Goal: Task Accomplishment & Management: Manage account settings

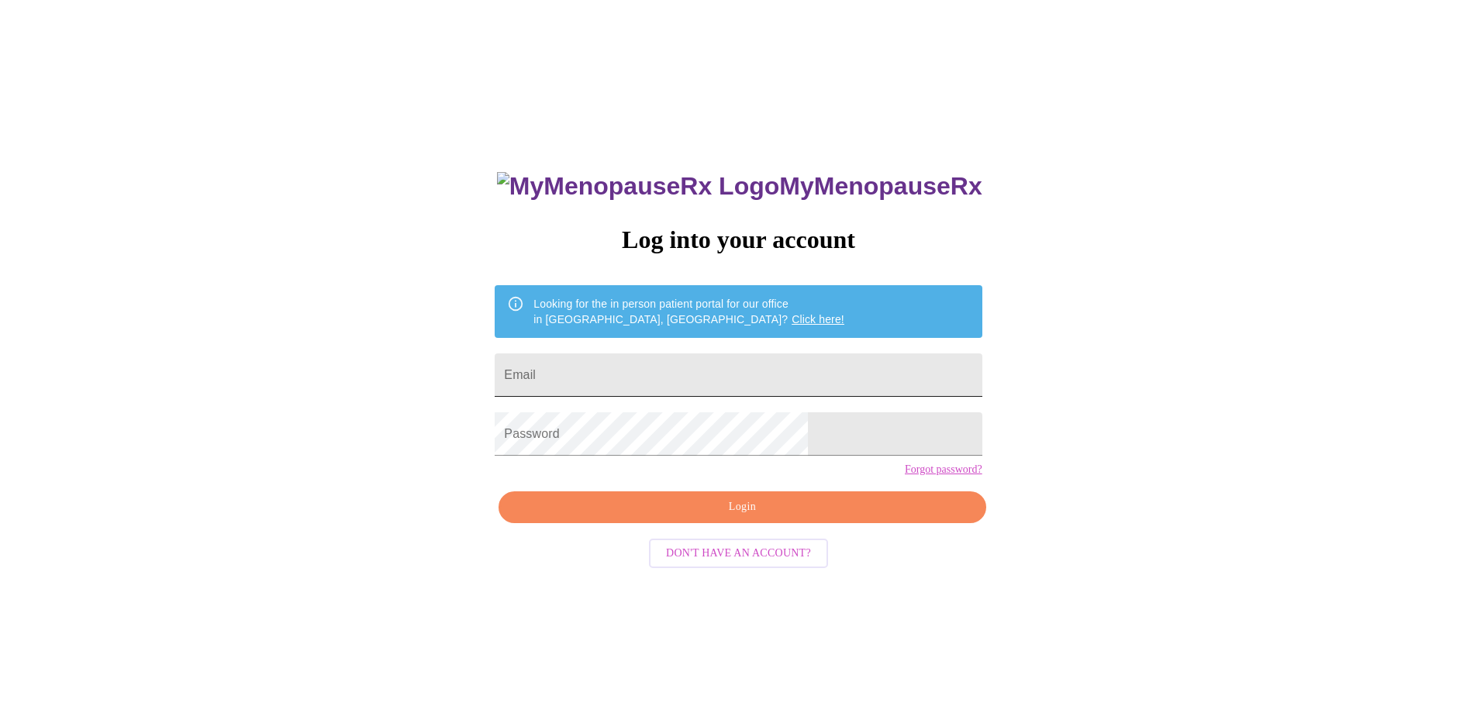
click at [668, 377] on input "Email" at bounding box center [738, 375] width 487 height 43
type input "[EMAIL_ADDRESS][DOMAIN_NAME]"
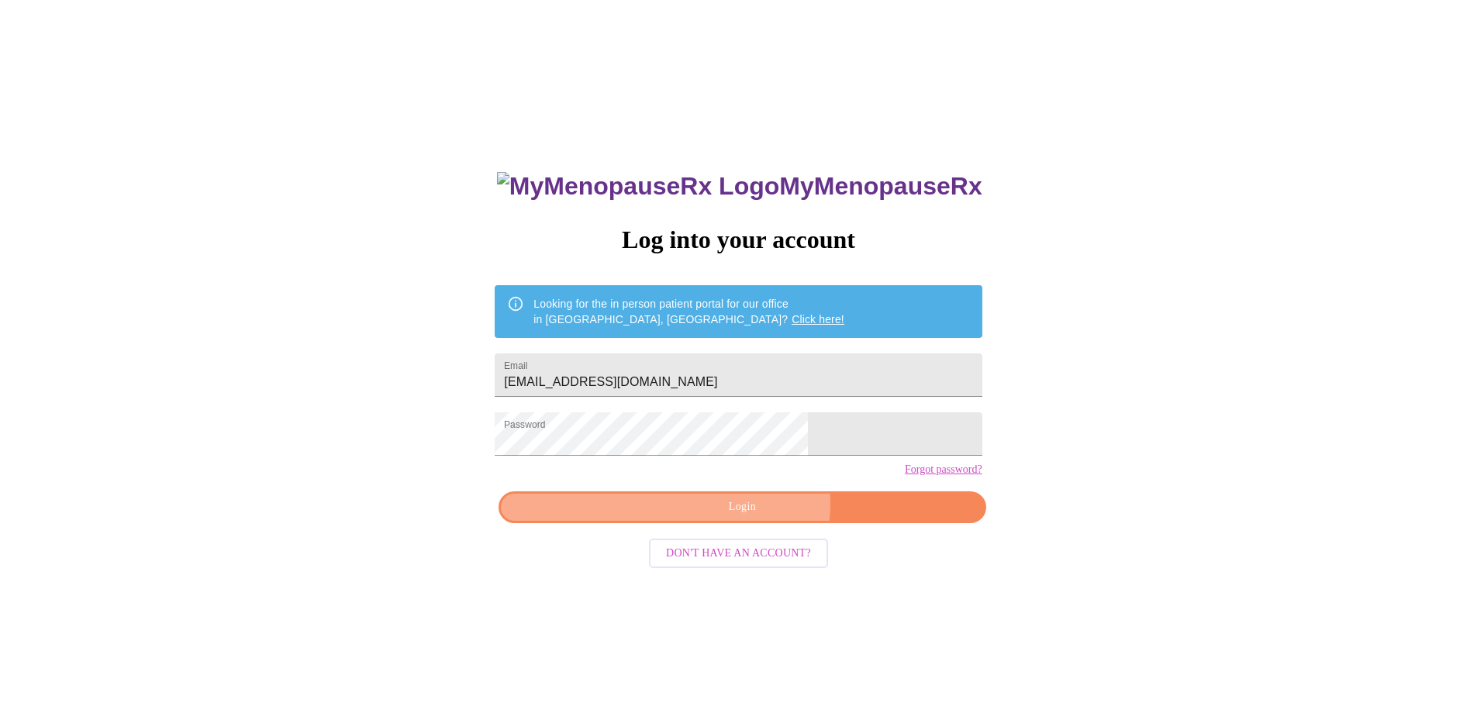
click at [752, 517] on span "Login" at bounding box center [741, 507] width 451 height 19
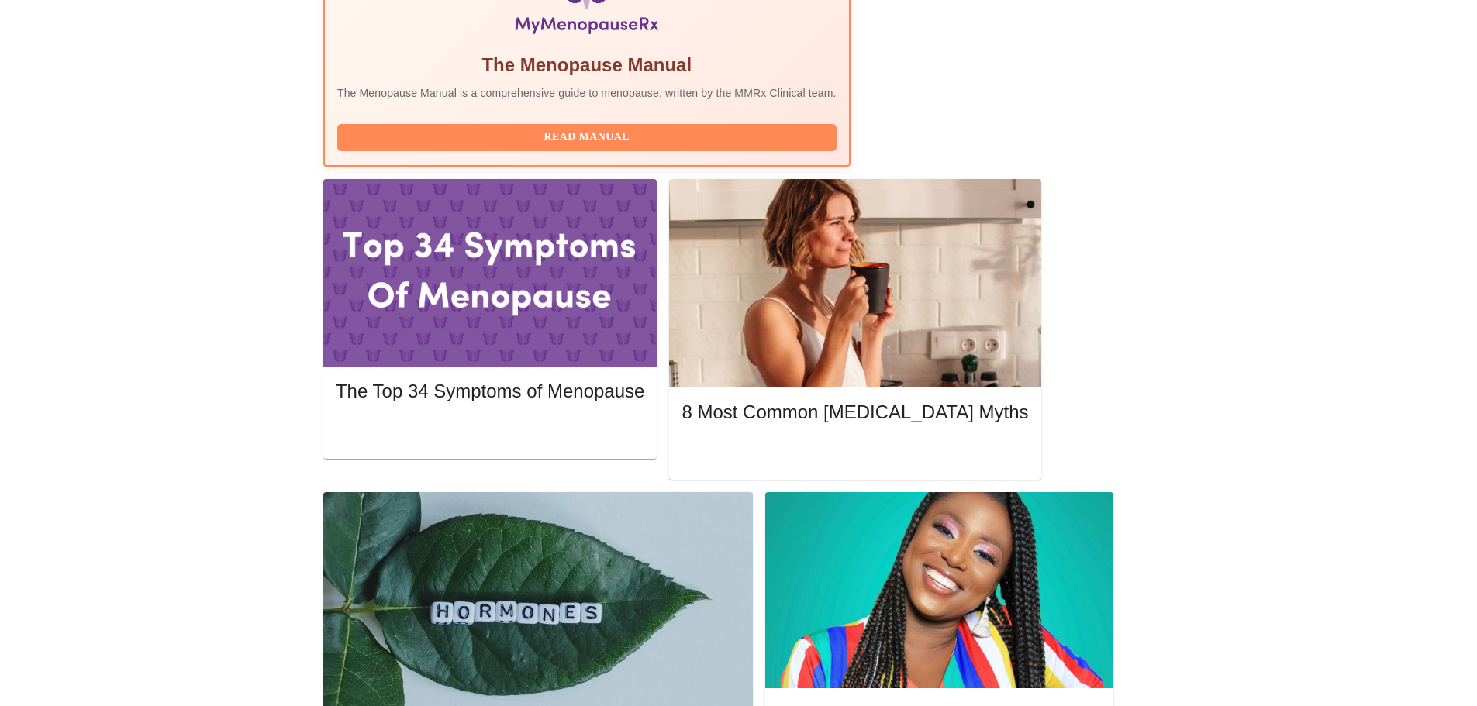
scroll to position [620, 0]
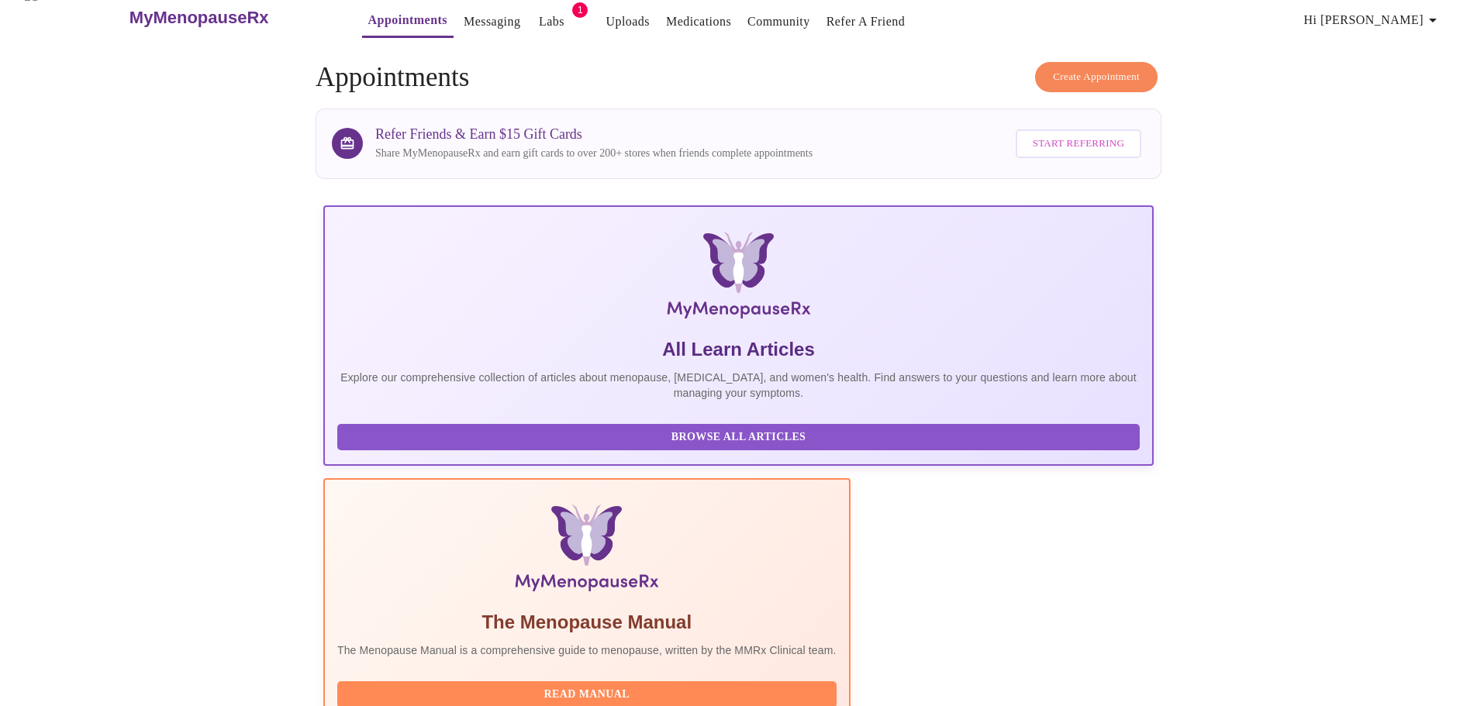
scroll to position [0, 0]
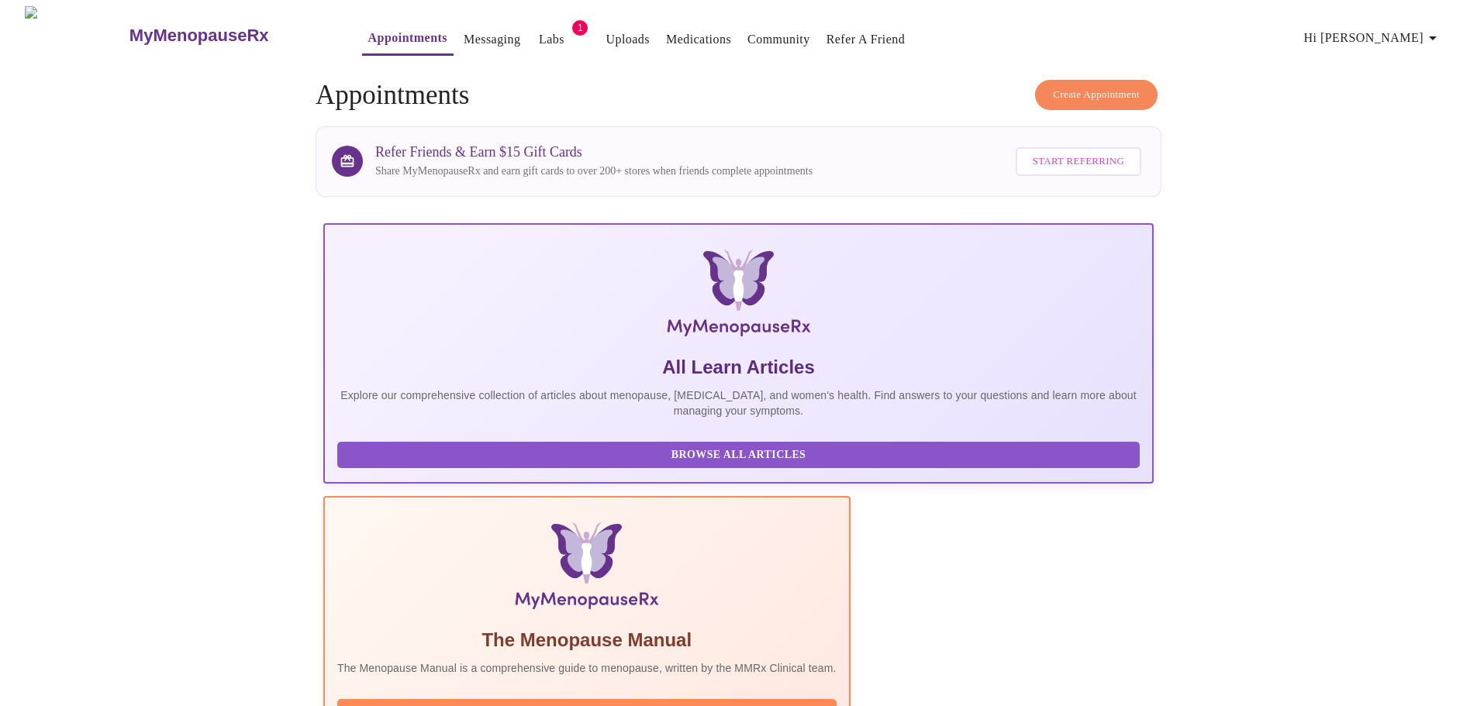
click at [693, 30] on link "Medications" at bounding box center [698, 40] width 65 height 22
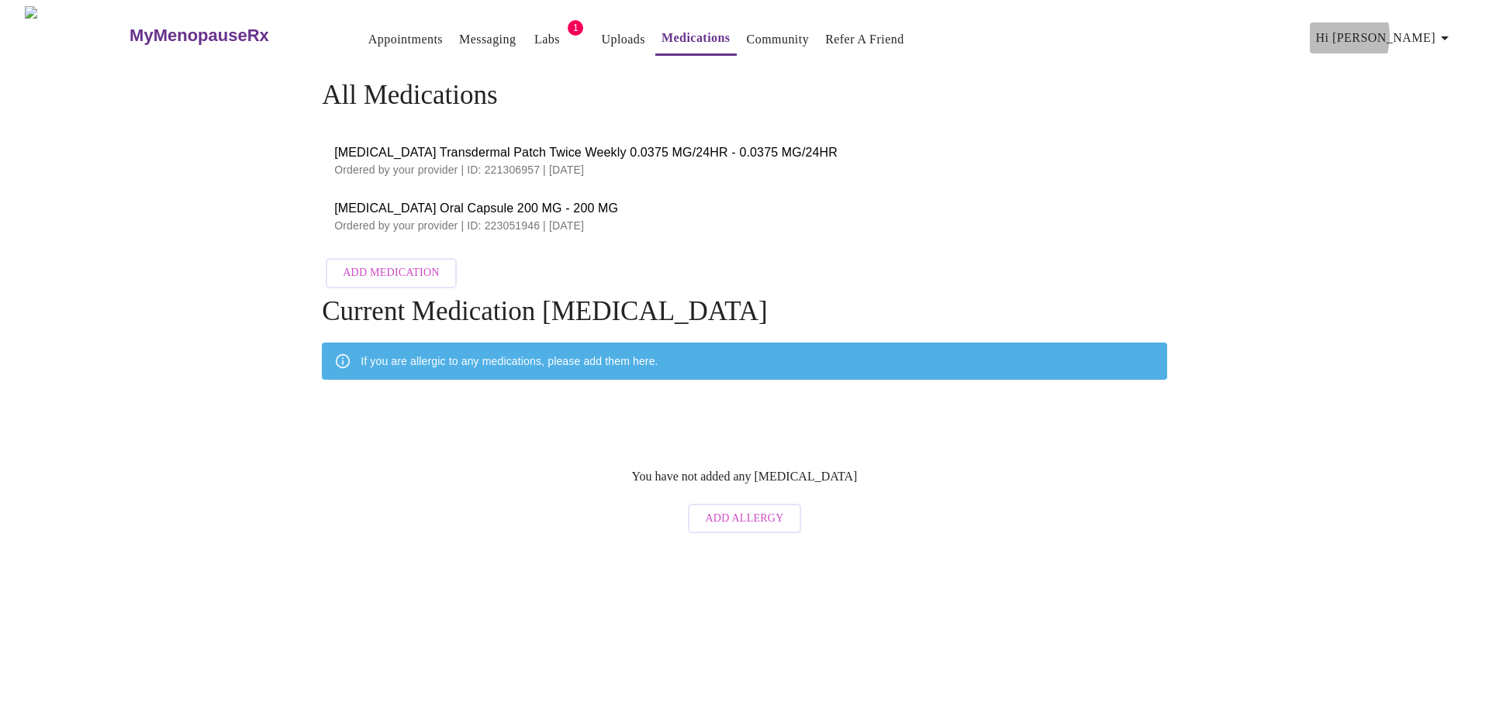
click at [1407, 29] on span "Hi [PERSON_NAME]" at bounding box center [1385, 38] width 138 height 22
click at [1409, 121] on li "Log out" at bounding box center [1428, 116] width 71 height 28
